Goal: Task Accomplishment & Management: Complete application form

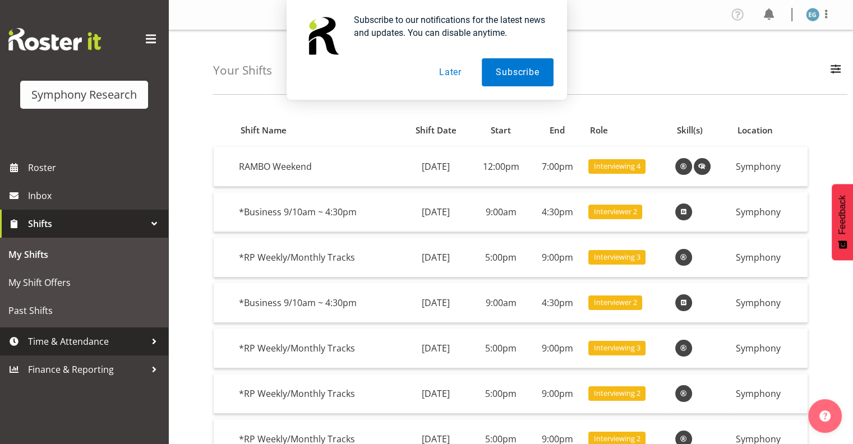
click at [81, 341] on span "Time & Attendance" at bounding box center [87, 341] width 118 height 17
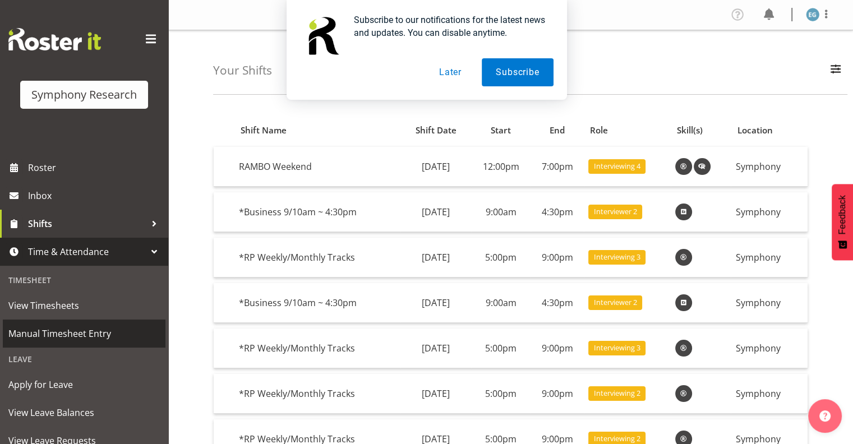
click at [91, 332] on span "Manual Timesheet Entry" at bounding box center [83, 333] width 151 height 17
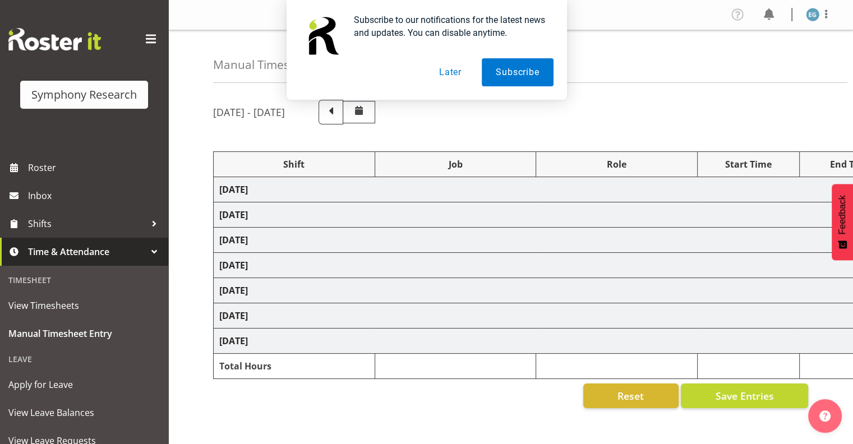
select select "26078"
select select "10587"
select select "26078"
select select "10587"
select select "48116"
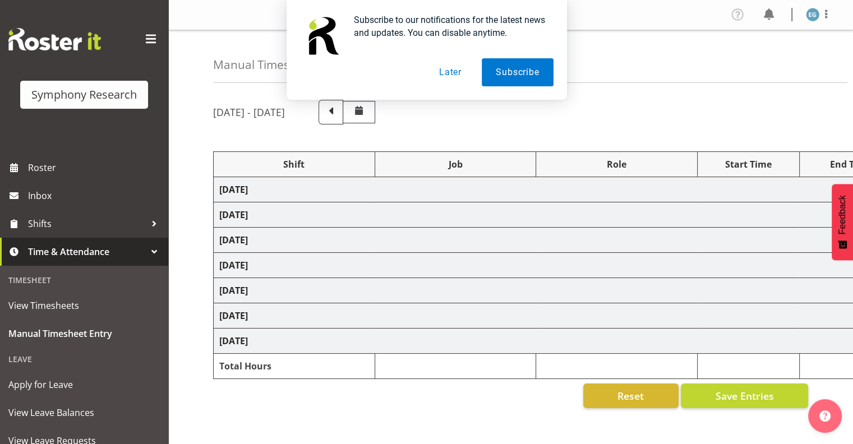
select select "10731"
select select "26078"
select select "10587"
select select "26078"
select select "10587"
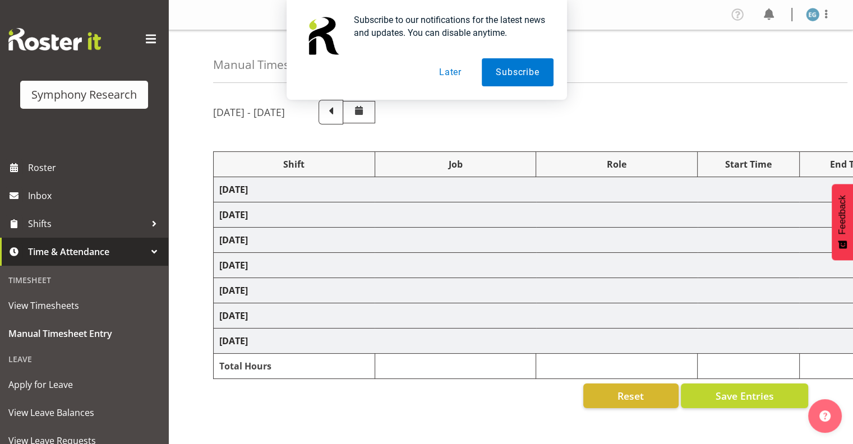
select select "48116"
select select "10731"
select select "26078"
select select "10587"
select select "26078"
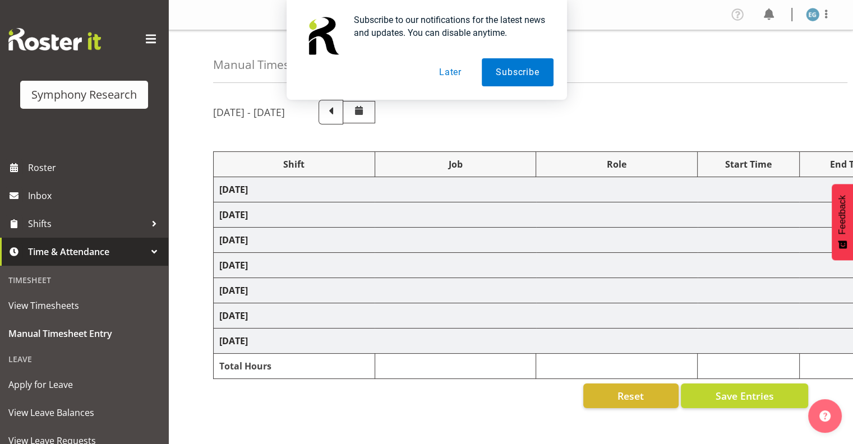
select select "10731"
select select "26078"
select select "10731"
select select "48116"
select select "10731"
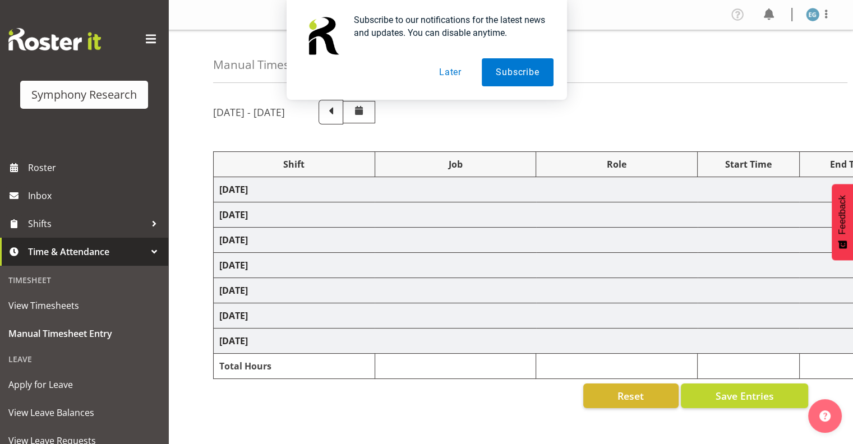
select select "48116"
select select "10731"
select select "26078"
select select "10731"
select select "26078"
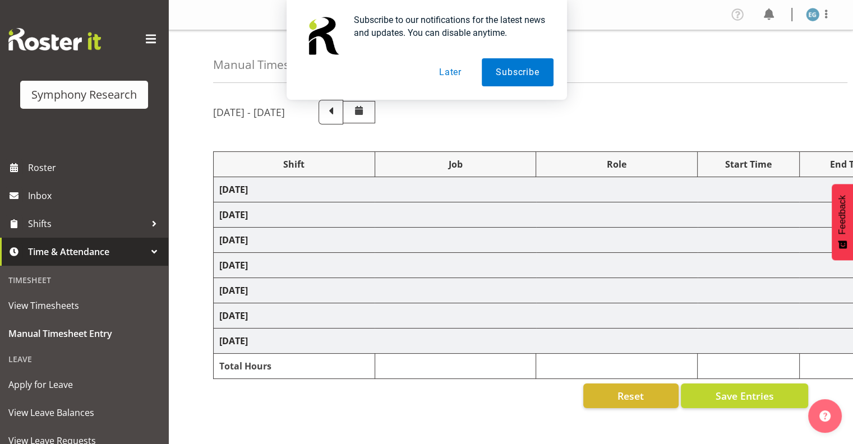
select select "10731"
select select "13878"
select select "10731"
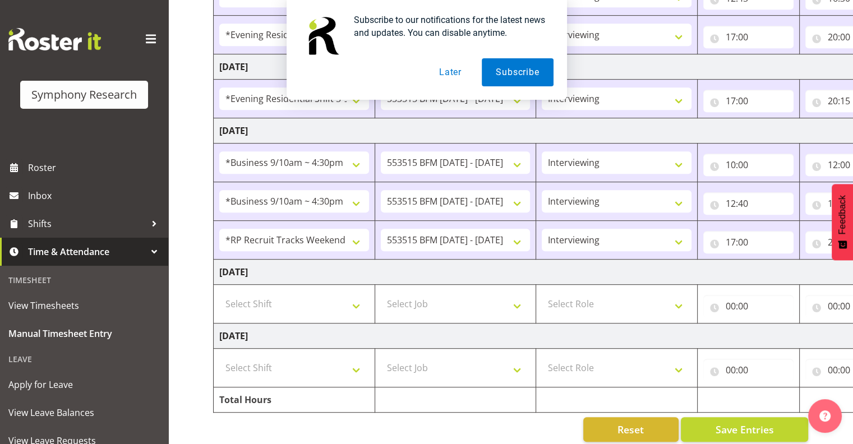
scroll to position [597, 0]
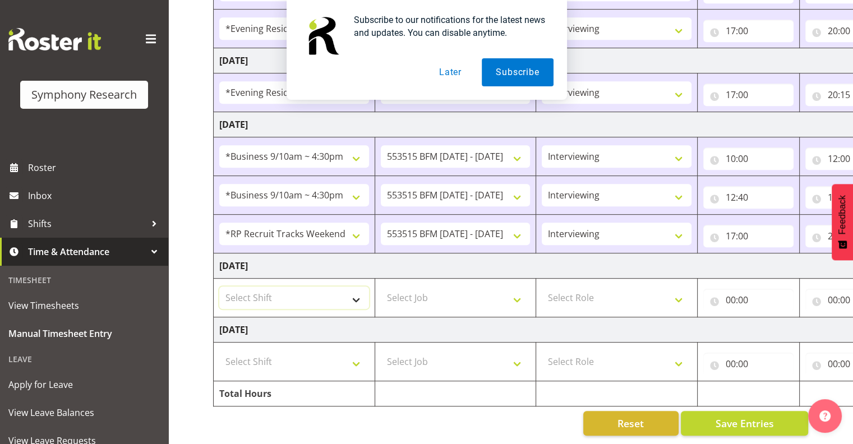
click at [352, 288] on select "Select Shift !!Weekend Residential (Roster IT Shift Label) *Business 9/10am ~ 4…" at bounding box center [294, 298] width 150 height 22
select select "43777"
click at [219, 287] on select "Select Shift !!Weekend Residential (Roster IT Shift Label) *Business 9/10am ~ 4…" at bounding box center [294, 298] width 150 height 22
click at [517, 290] on select "Select Job 550060 IF Admin 553492 World Poll Aus Wave 2 Main 2025 553493 World …" at bounding box center [456, 298] width 150 height 22
drag, startPoint x: 741, startPoint y: 412, endPoint x: 743, endPoint y: 420, distance: 7.6
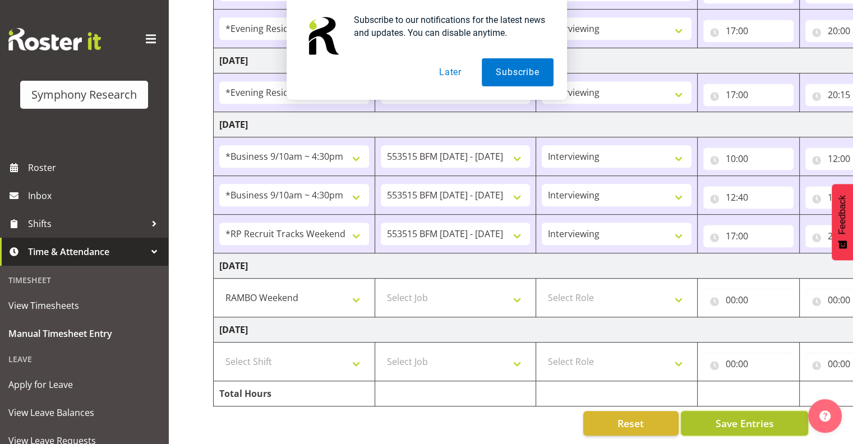
click at [740, 416] on span "Save Entries" at bounding box center [744, 423] width 58 height 15
select select
